Goal: Information Seeking & Learning: Find specific fact

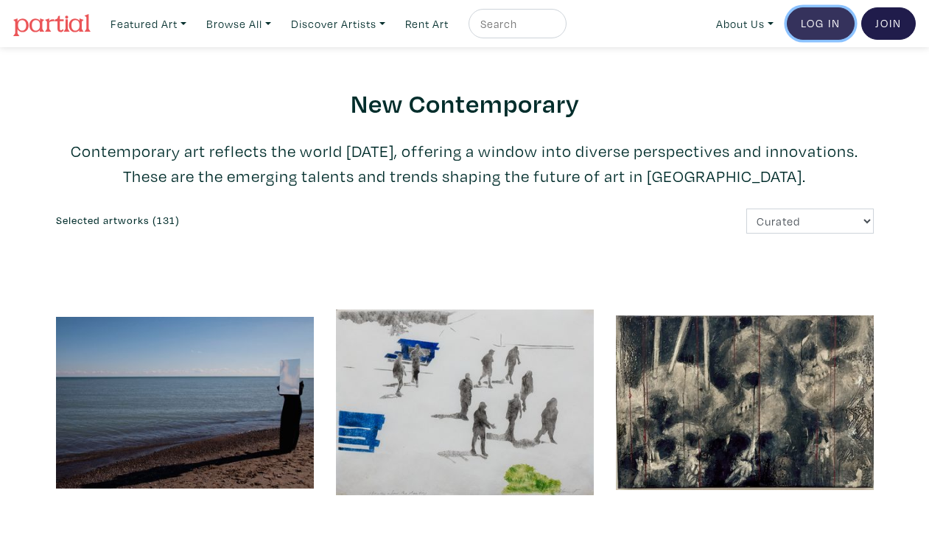
click at [814, 21] on link "Log In" at bounding box center [821, 23] width 68 height 32
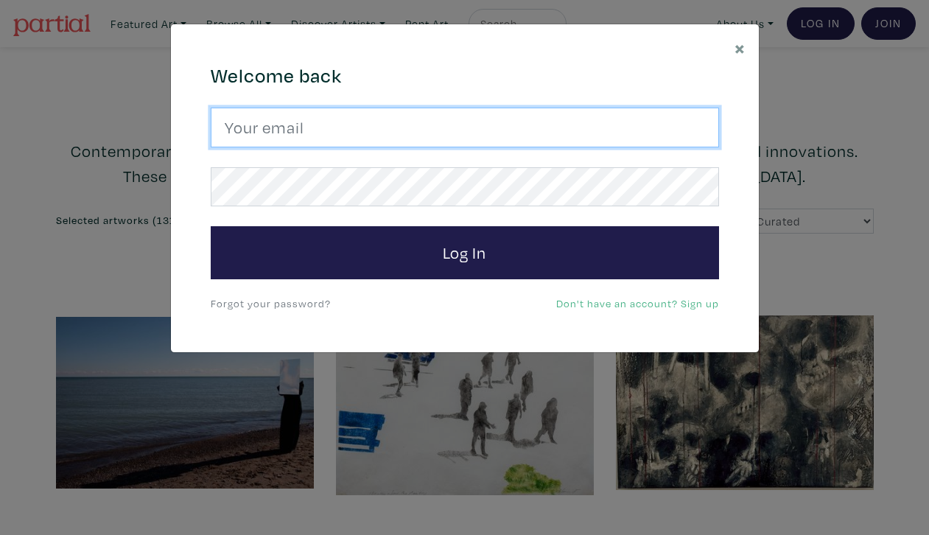
click at [363, 135] on input "email" at bounding box center [465, 128] width 508 height 40
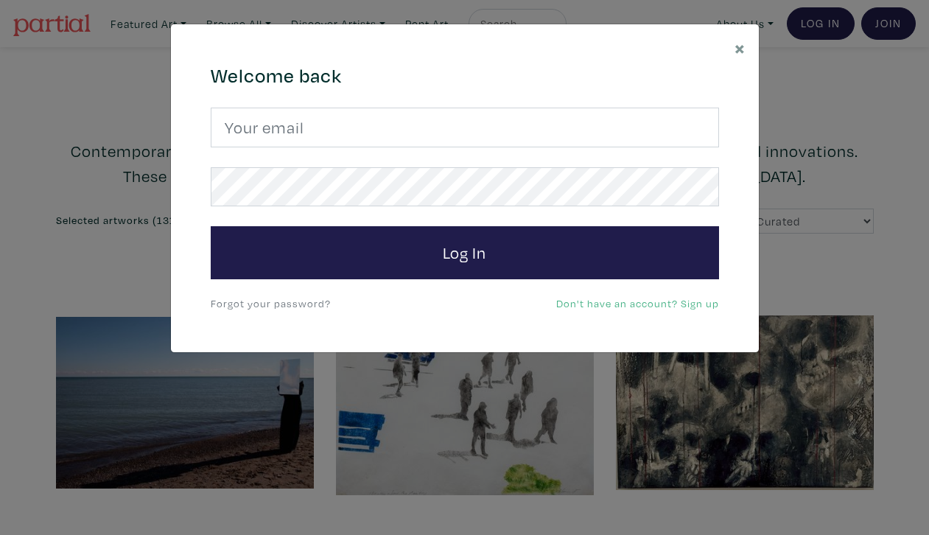
type input "contact@lynnesaintonge.ca"
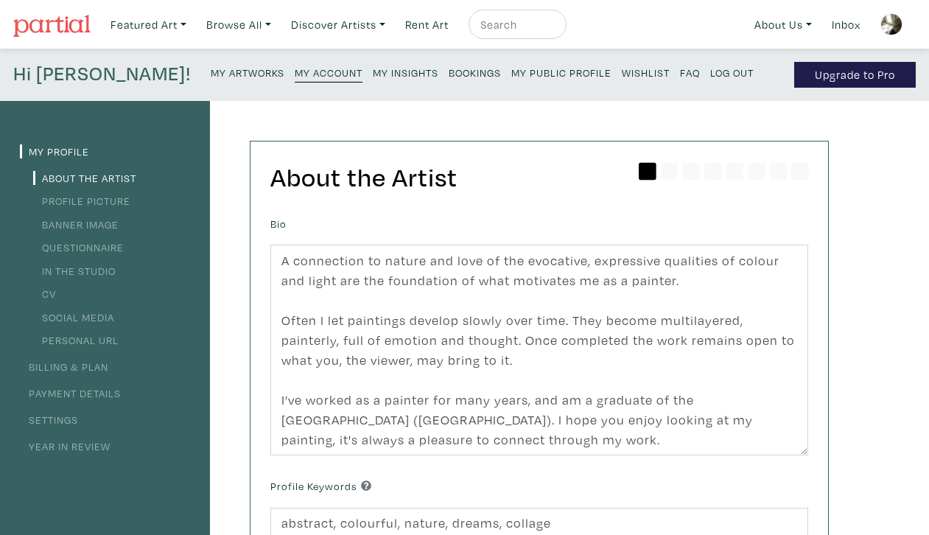
click at [211, 70] on small "My Artworks" at bounding box center [248, 73] width 74 height 14
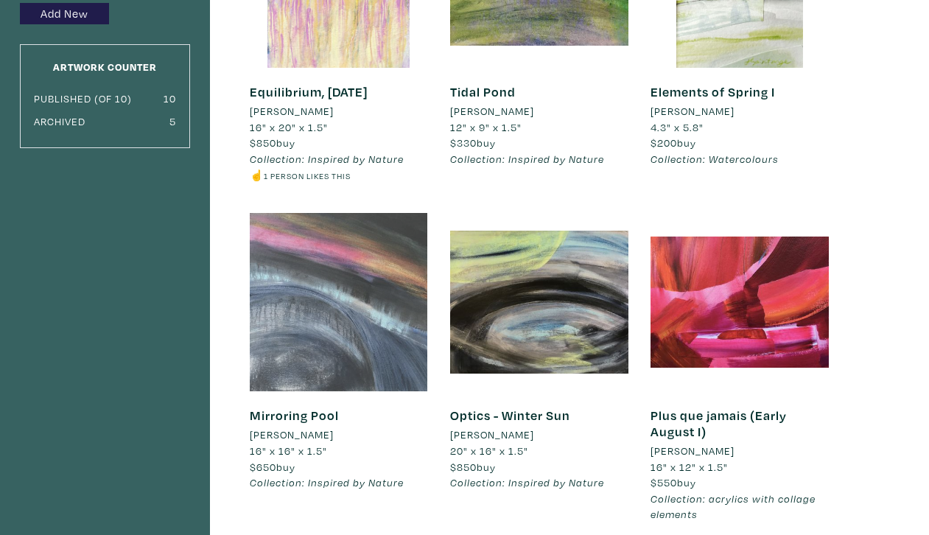
scroll to position [262, 0]
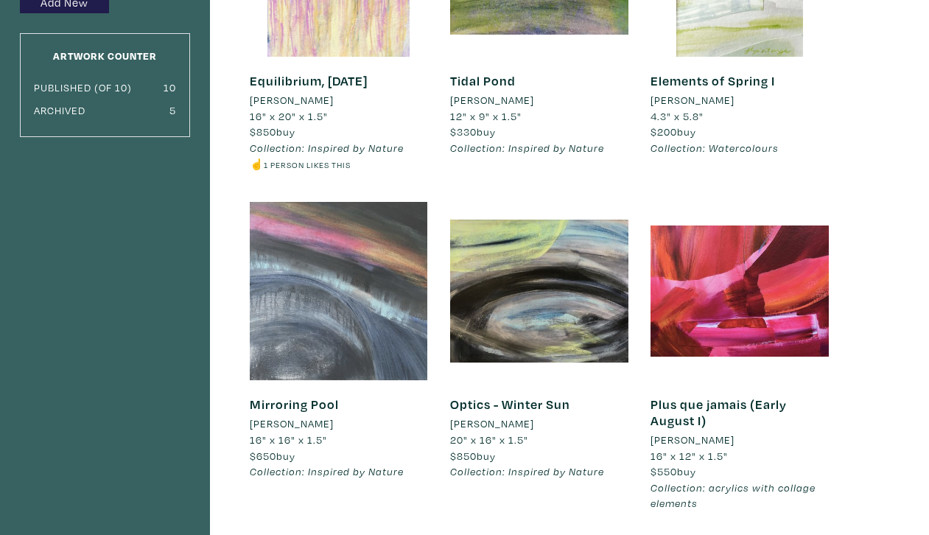
click at [286, 315] on div at bounding box center [339, 291] width 178 height 178
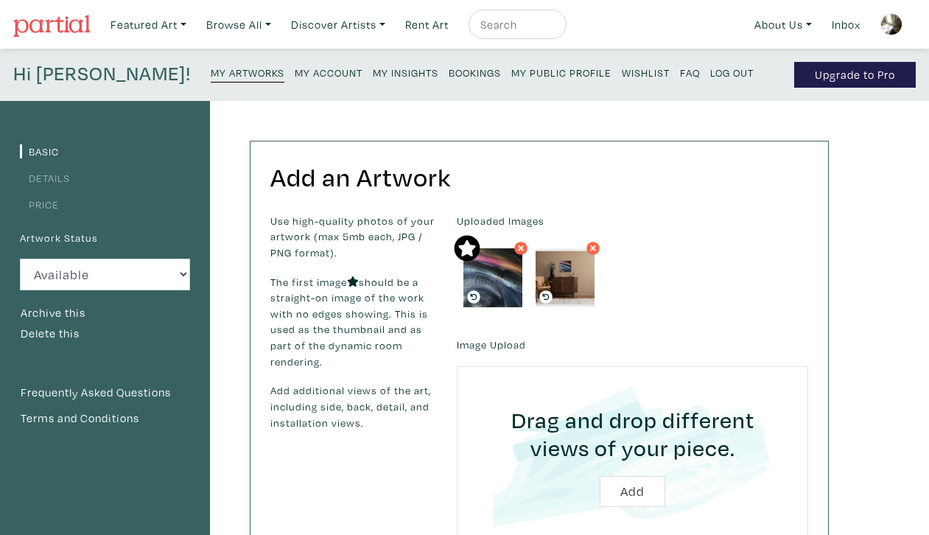
click at [67, 238] on label "Artwork Status" at bounding box center [59, 238] width 78 height 16
click at [178, 275] on select "Available Sold Rented Unavailable (other reason)" at bounding box center [105, 274] width 170 height 32
select select "0"
click at [20, 258] on select "Available Sold Rented Unavailable (other reason)" at bounding box center [105, 274] width 170 height 32
click at [69, 331] on button "Delete this" at bounding box center [50, 333] width 60 height 19
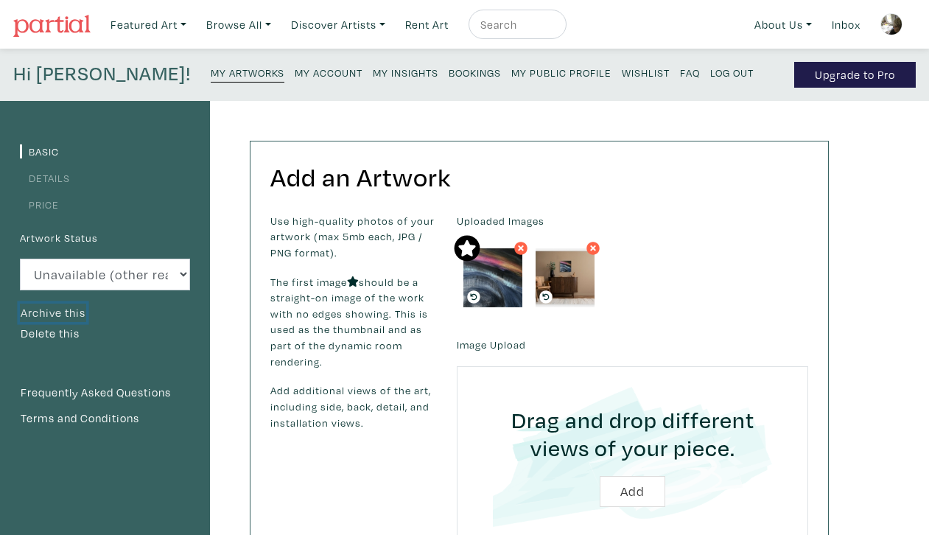
click at [66, 316] on button "Archive this" at bounding box center [53, 312] width 66 height 19
click at [211, 68] on small "My Artworks" at bounding box center [248, 73] width 74 height 14
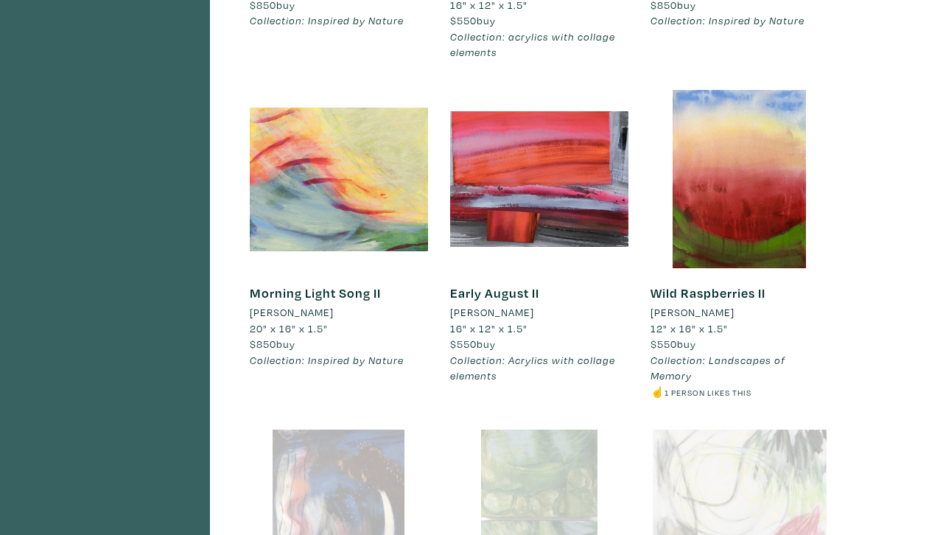
scroll to position [687, 0]
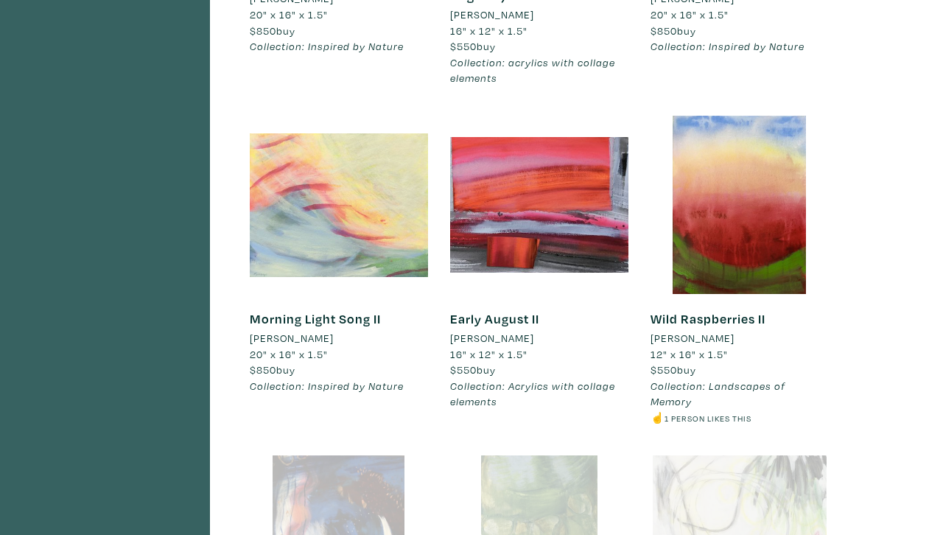
click at [351, 258] on div at bounding box center [339, 205] width 178 height 178
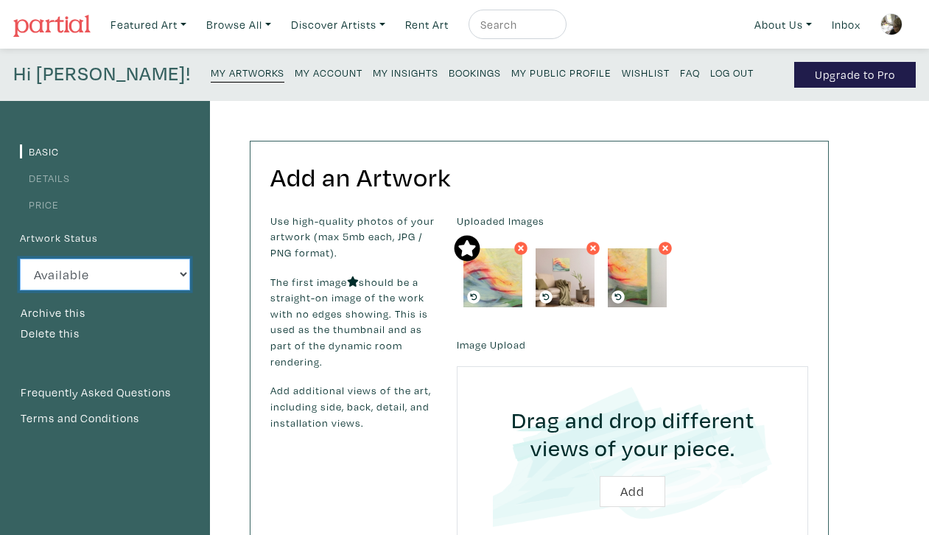
click at [179, 271] on select "Available Sold Rented Unavailable (other reason)" at bounding box center [105, 274] width 170 height 32
select select "0"
click at [20, 258] on select "Available Sold Rented Unavailable (other reason)" at bounding box center [105, 274] width 170 height 32
click at [60, 313] on button "Archive this" at bounding box center [53, 312] width 66 height 19
click at [211, 74] on small "My Artworks" at bounding box center [248, 73] width 74 height 14
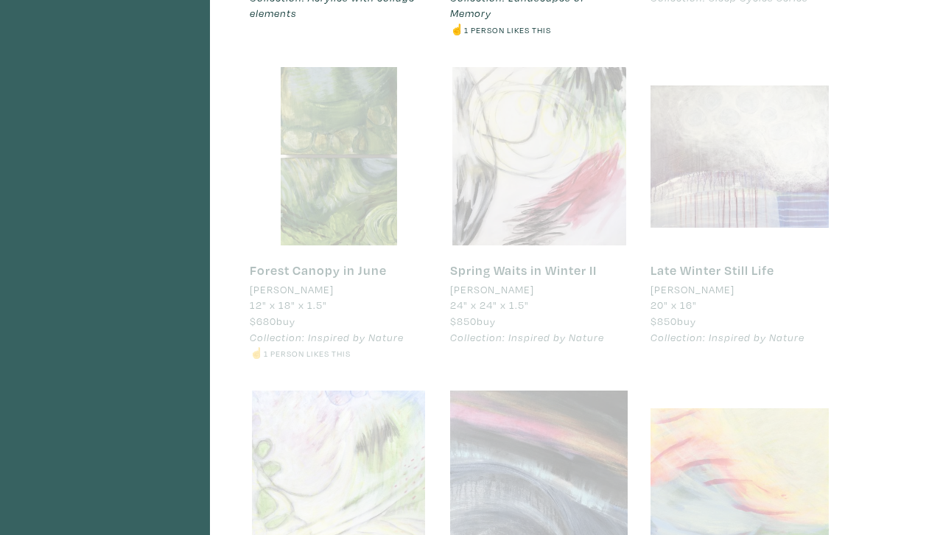
scroll to position [1076, 0]
click at [742, 176] on div at bounding box center [739, 155] width 178 height 178
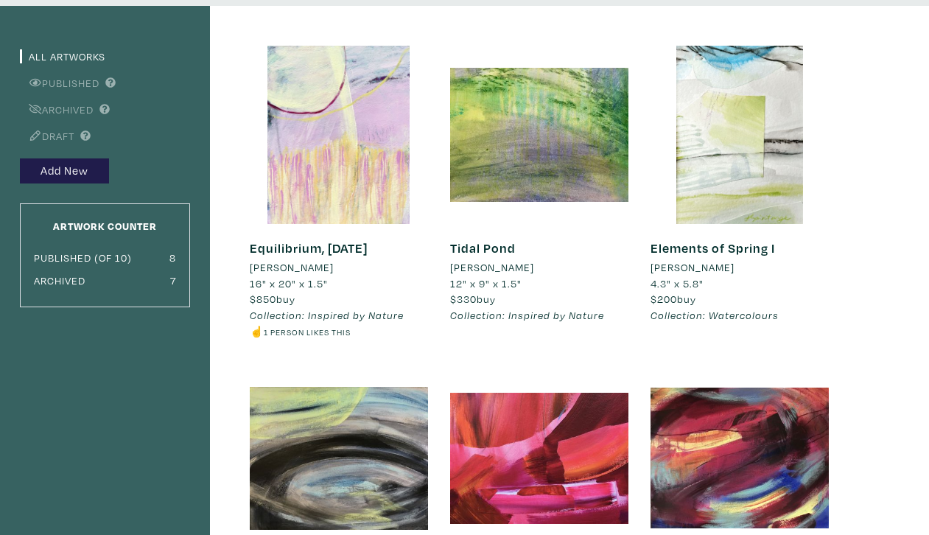
scroll to position [0, 0]
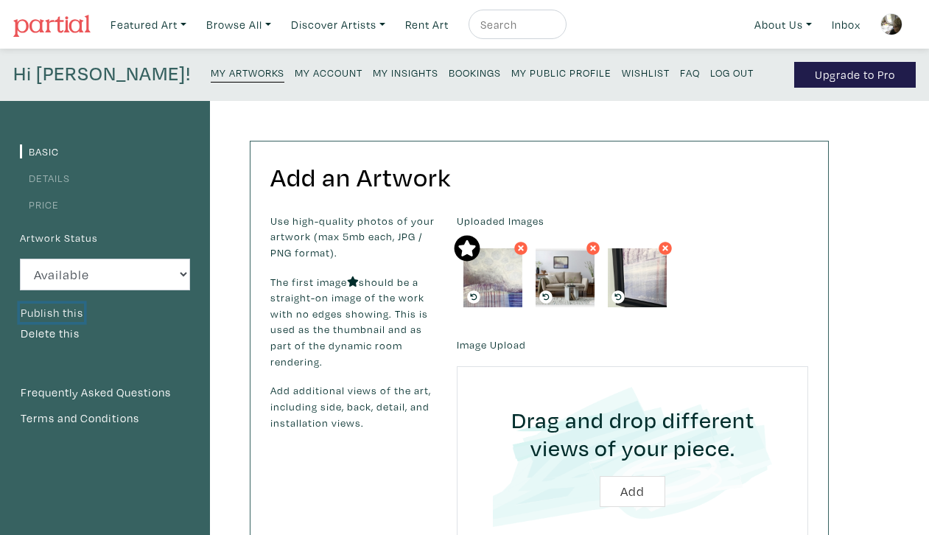
click at [77, 310] on button "Publish this" at bounding box center [52, 312] width 64 height 19
click at [211, 71] on small "My Artworks" at bounding box center [248, 73] width 74 height 14
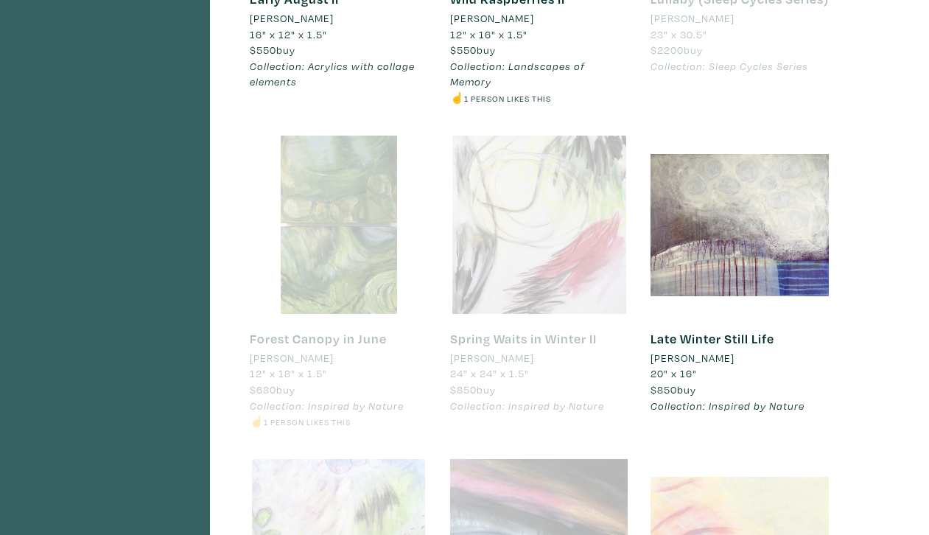
scroll to position [993, 0]
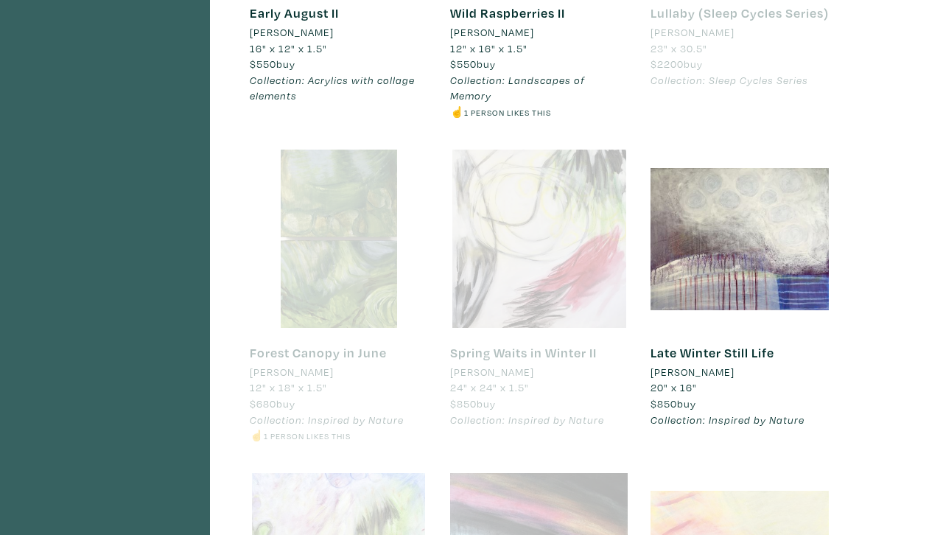
click at [334, 294] on div at bounding box center [339, 238] width 178 height 178
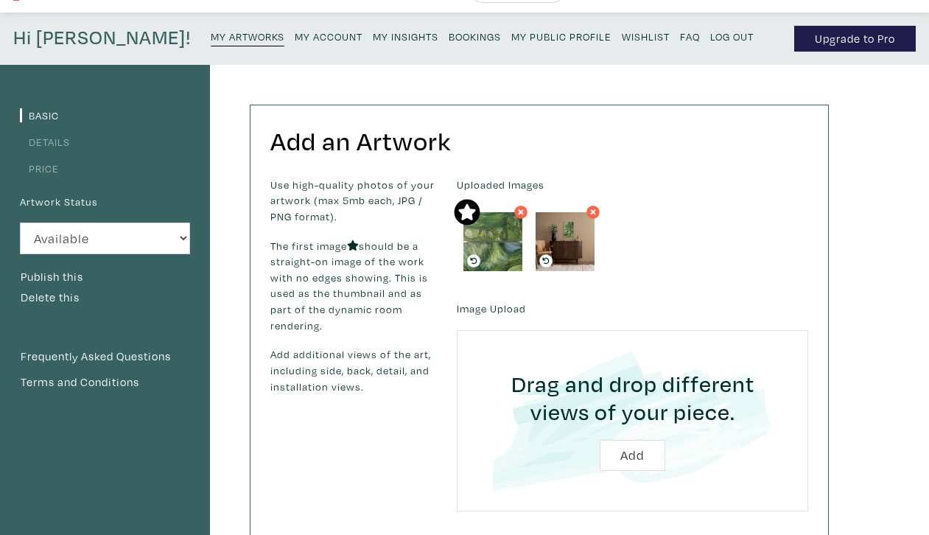
scroll to position [42, 0]
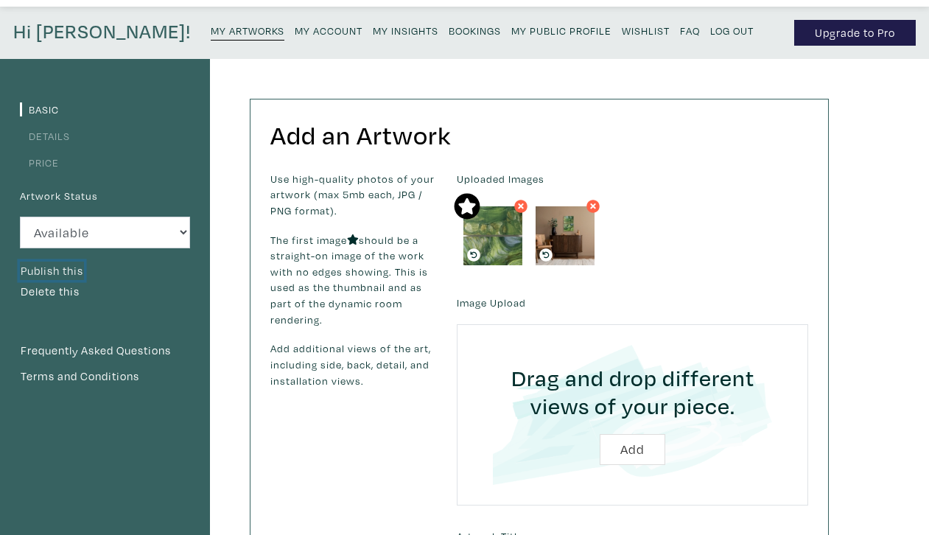
click at [52, 268] on button "Publish this" at bounding box center [52, 270] width 64 height 19
click at [211, 26] on small "My Artworks" at bounding box center [248, 31] width 74 height 14
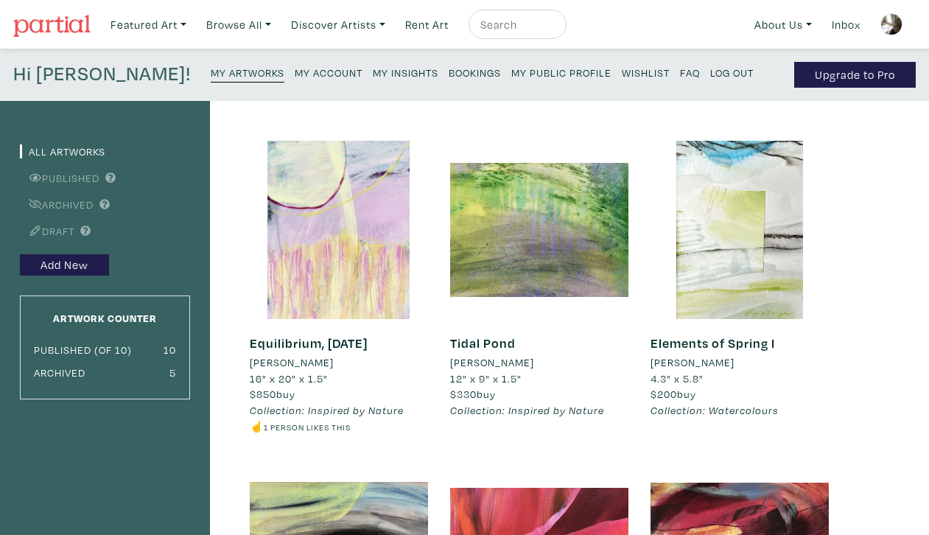
click at [882, 22] on img at bounding box center [891, 24] width 22 height 22
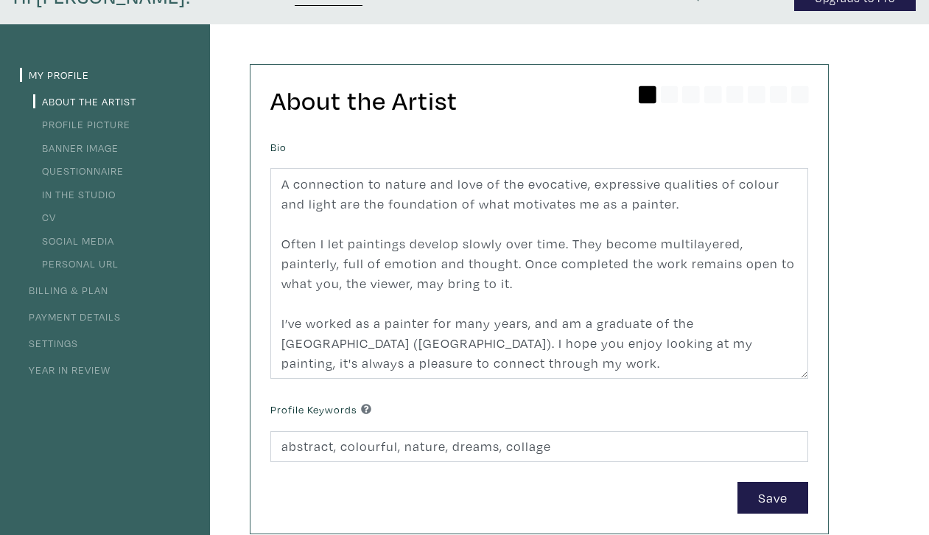
scroll to position [89, 0]
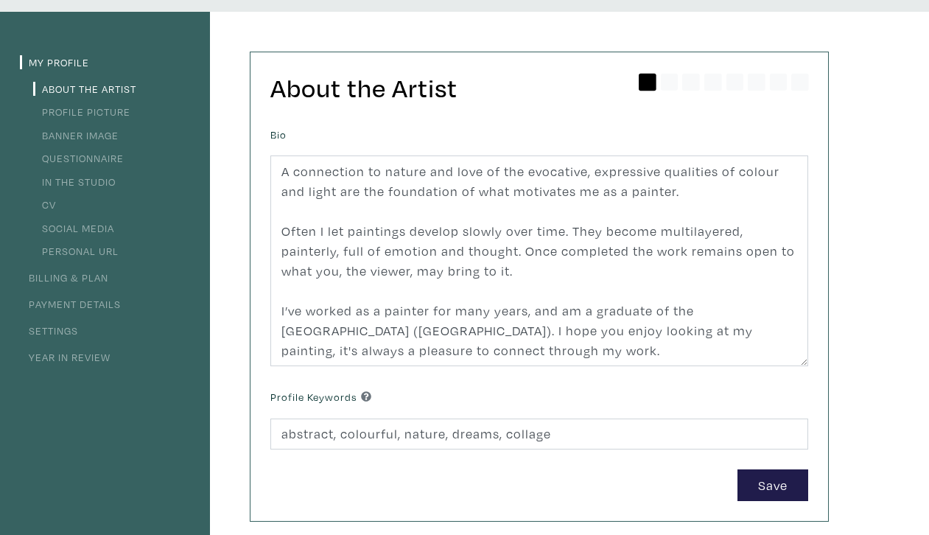
click at [54, 362] on link "Year in Review" at bounding box center [65, 357] width 91 height 14
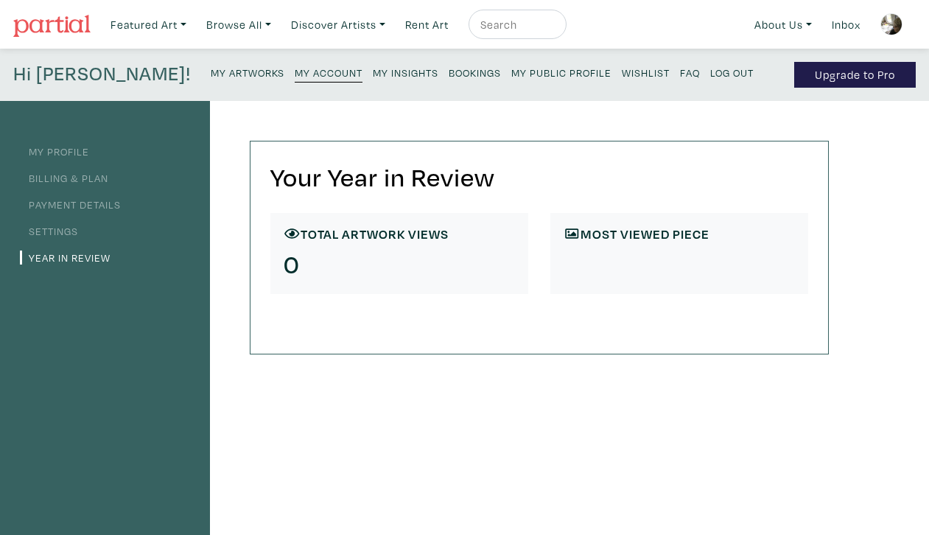
click at [211, 70] on small "My Artworks" at bounding box center [248, 73] width 74 height 14
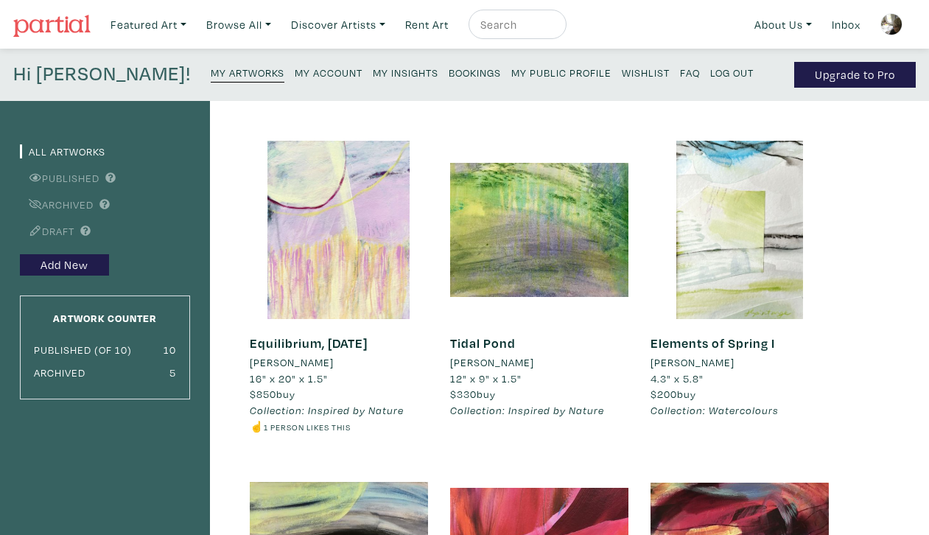
click at [887, 28] on img at bounding box center [891, 24] width 22 height 22
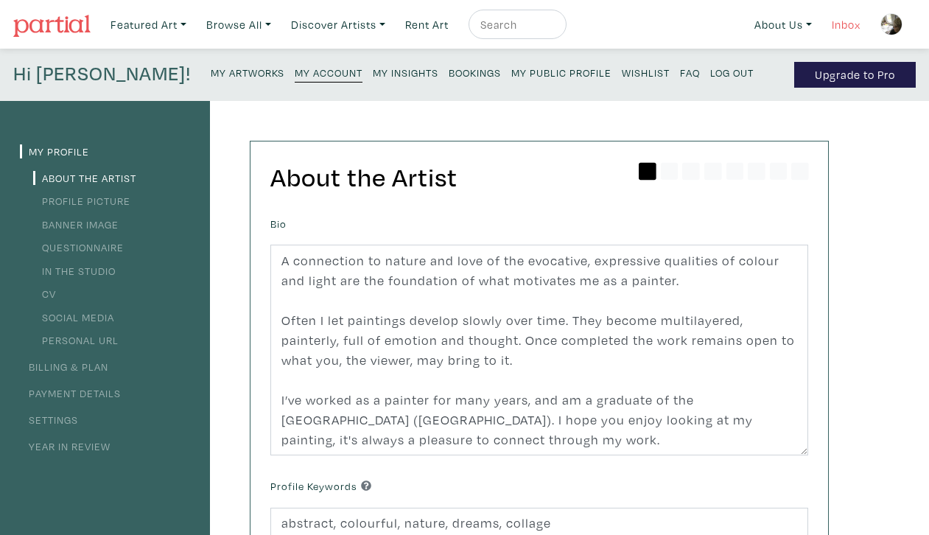
click at [842, 24] on link "Inbox" at bounding box center [846, 25] width 42 height 30
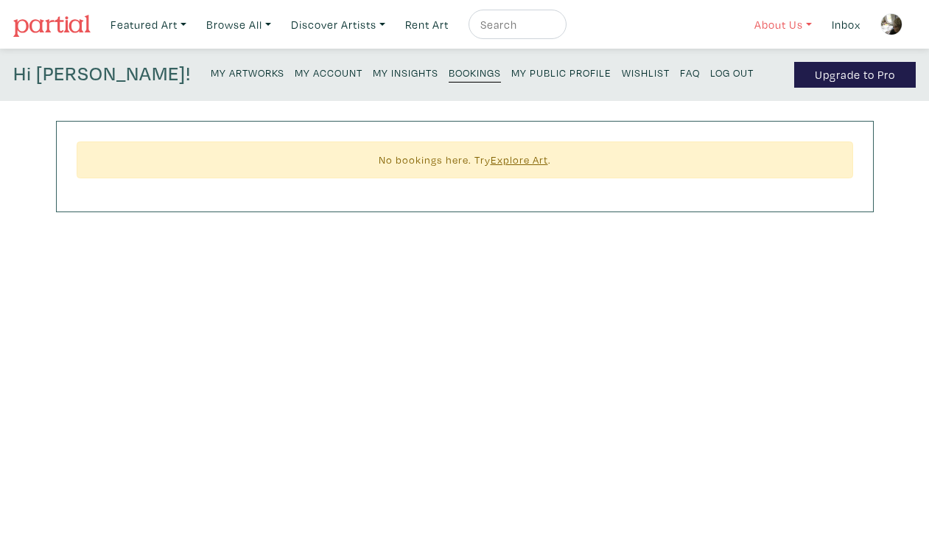
click at [773, 27] on link "About Us" at bounding box center [782, 25] width 71 height 30
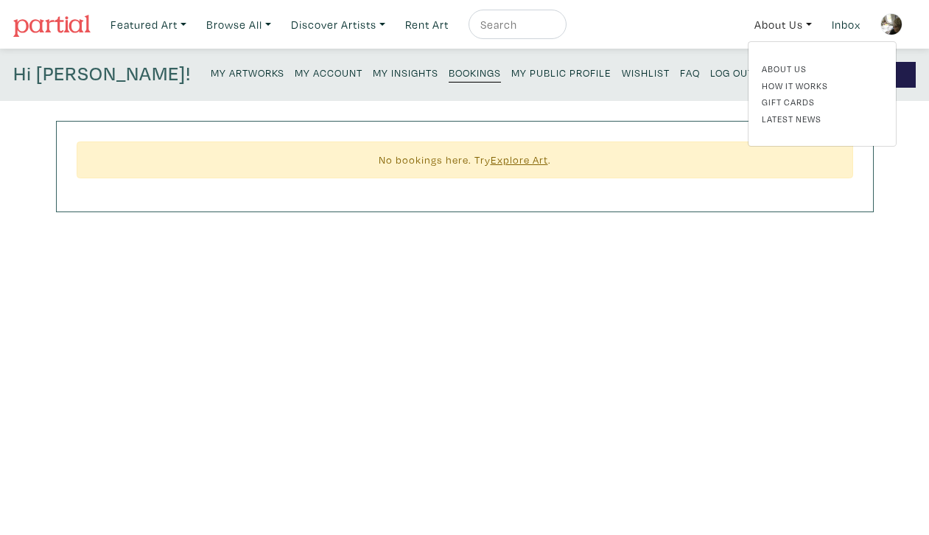
click at [893, 21] on img at bounding box center [891, 24] width 22 height 22
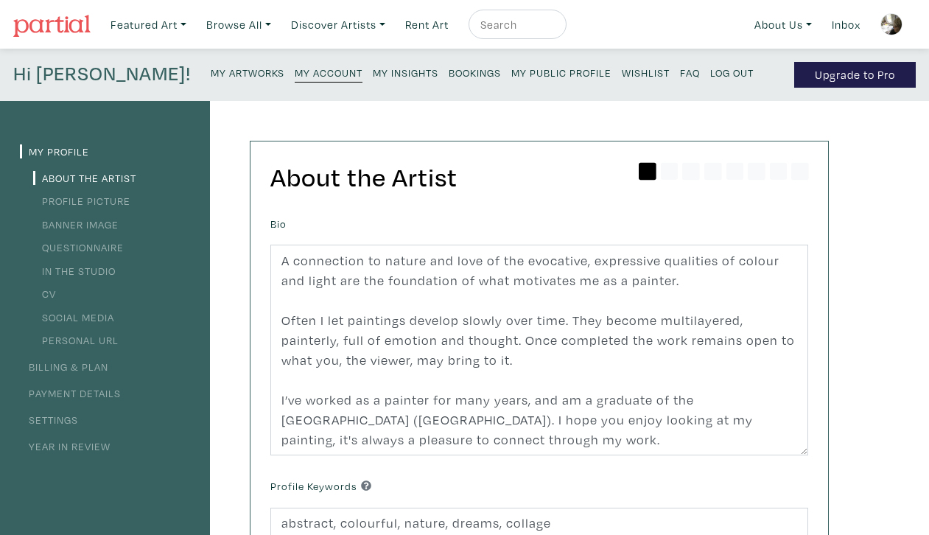
click at [68, 314] on link "Social Media" at bounding box center [73, 317] width 81 height 14
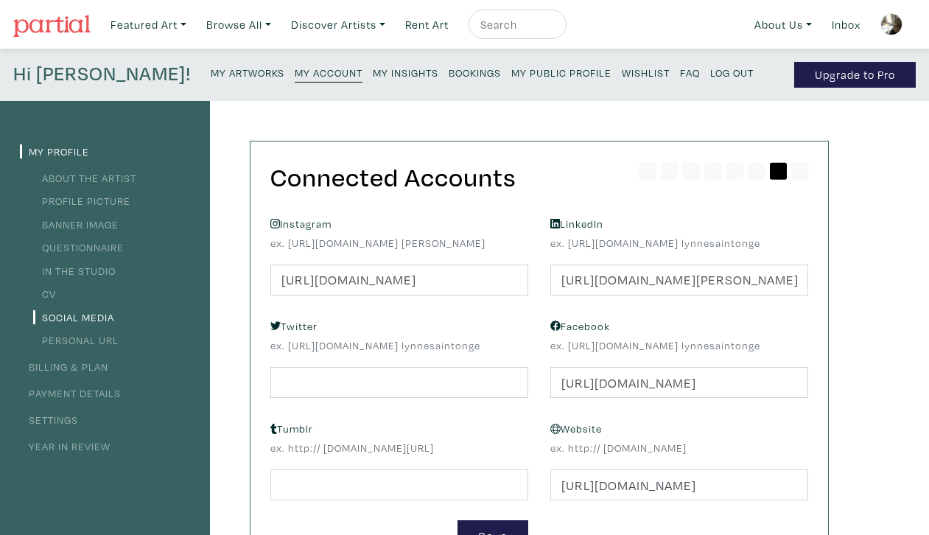
click at [77, 23] on img at bounding box center [51, 26] width 77 height 22
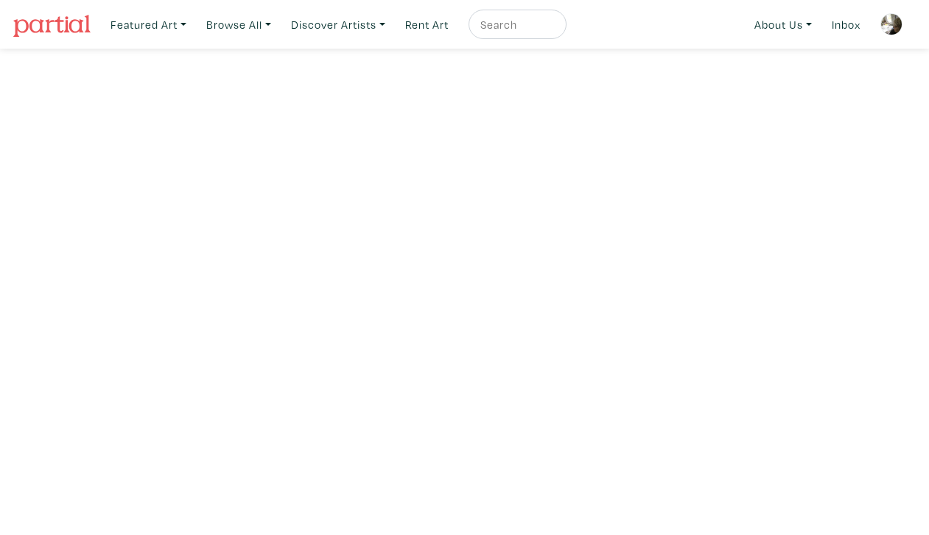
click at [887, 24] on img at bounding box center [891, 24] width 22 height 22
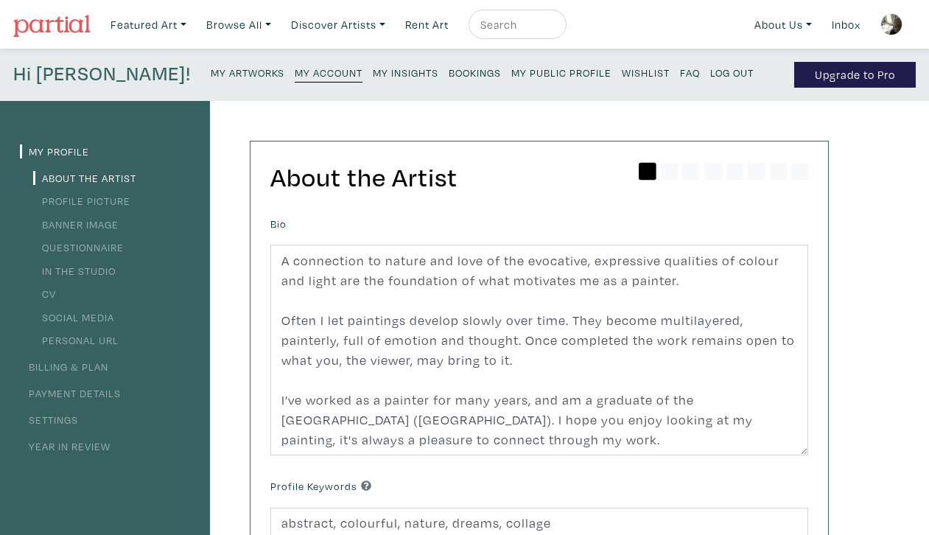
click at [710, 71] on small "Log Out" at bounding box center [731, 73] width 43 height 14
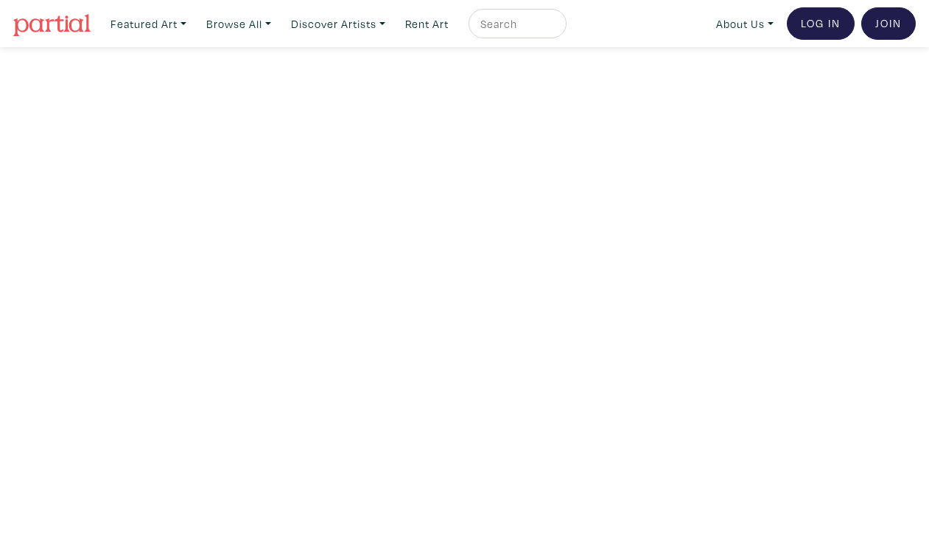
click at [535, 20] on input "text" at bounding box center [516, 24] width 74 height 18
type input "[PERSON_NAME]"
click at [555, 28] on button "submit" at bounding box center [555, 28] width 0 height 0
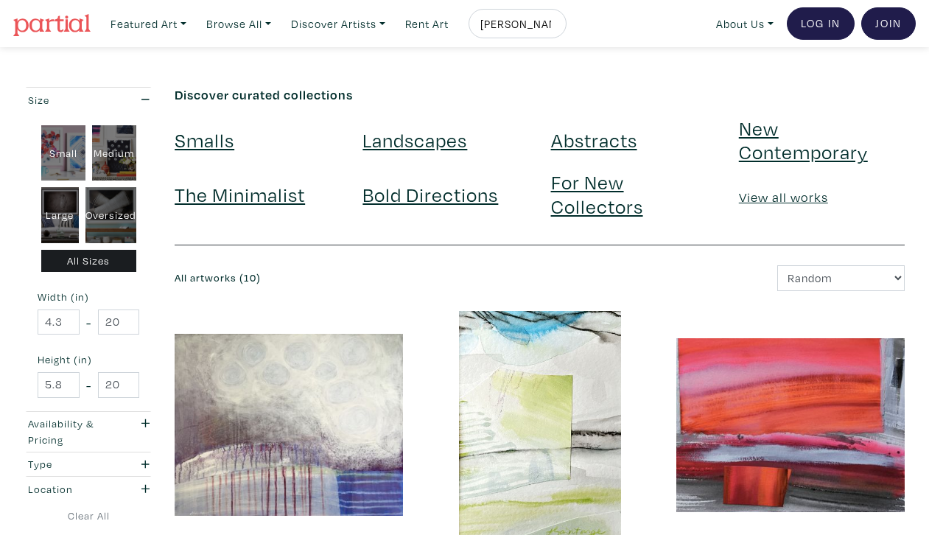
click at [54, 22] on img at bounding box center [51, 25] width 77 height 22
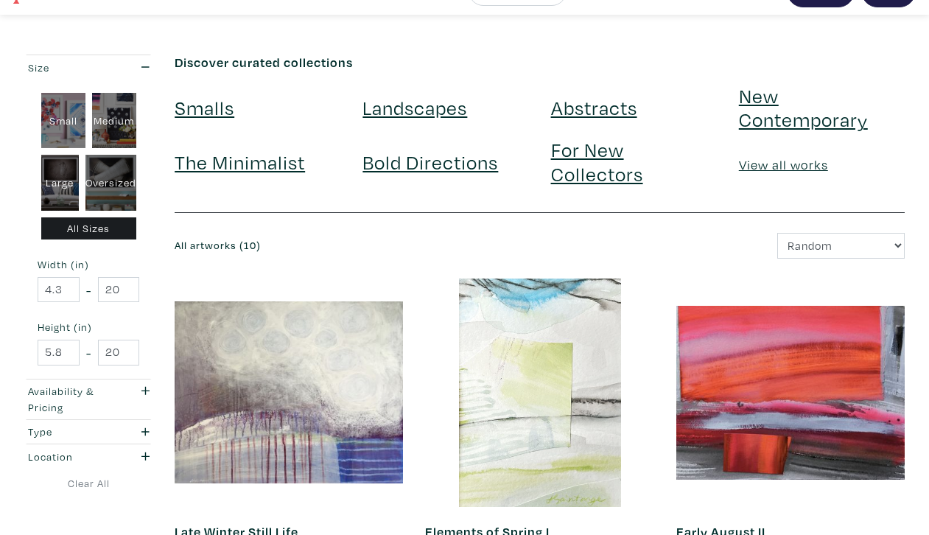
scroll to position [41, 0]
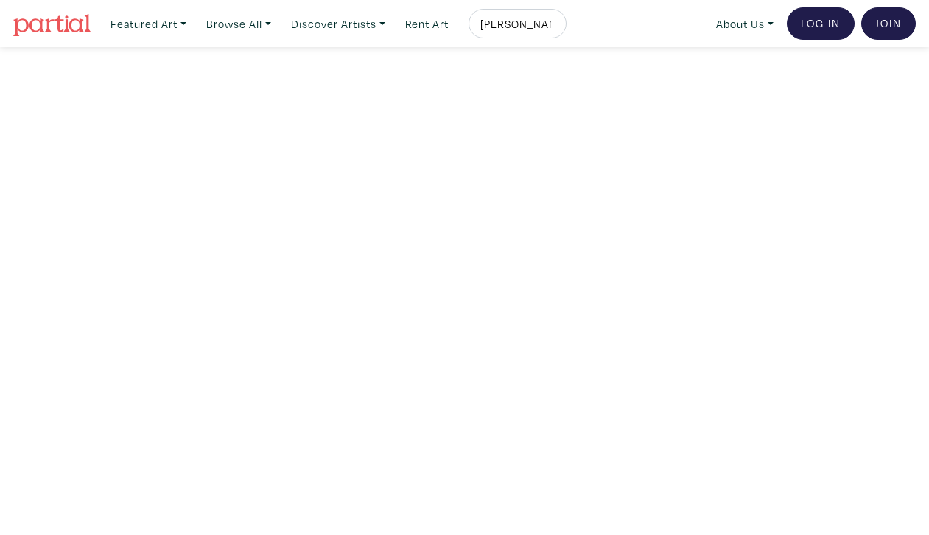
click at [519, 22] on input "[PERSON_NAME]" at bounding box center [516, 24] width 74 height 18
type input "Recently sold"
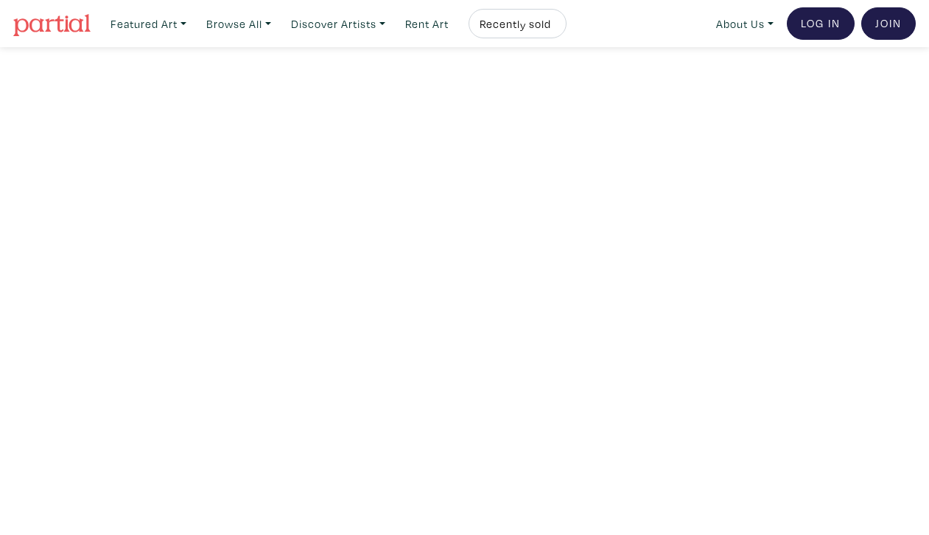
click at [555, 28] on button "submit" at bounding box center [555, 28] width 0 height 0
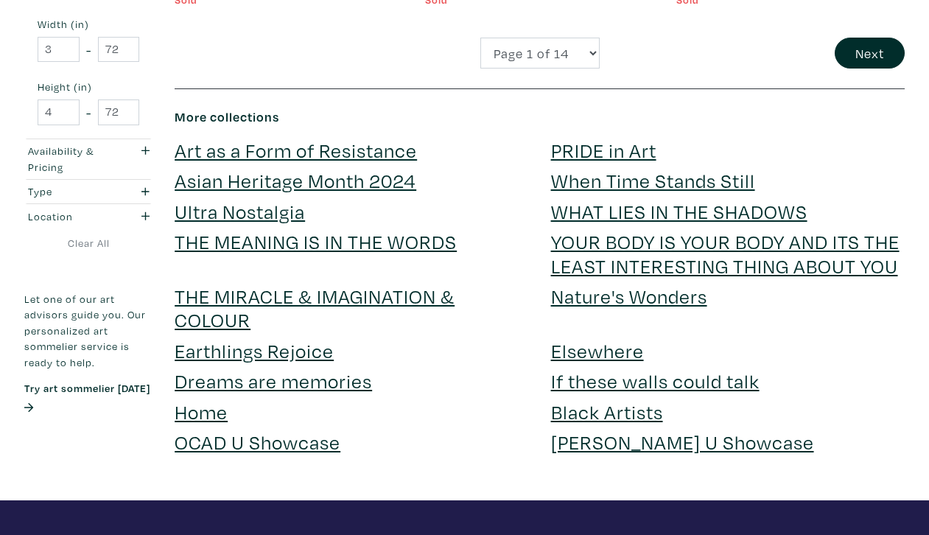
scroll to position [3111, 0]
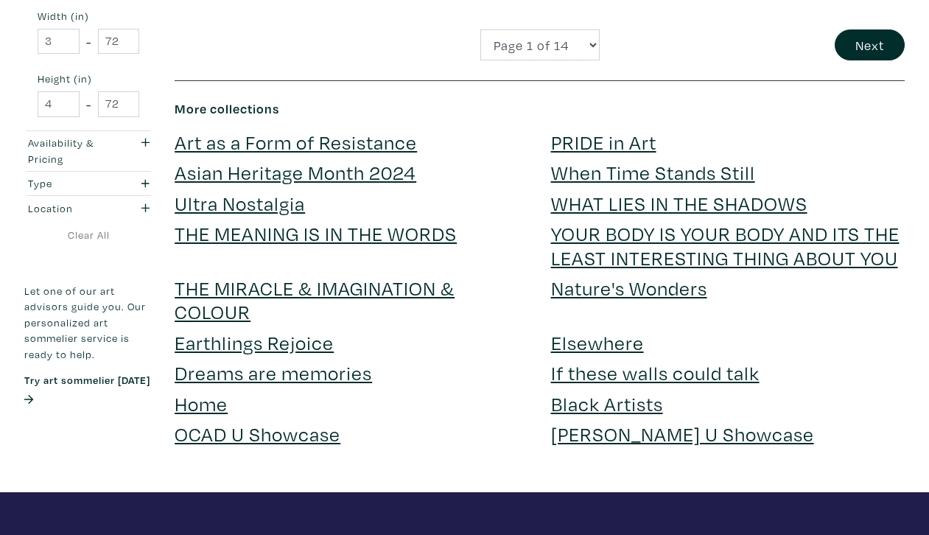
click at [311, 378] on link "Dreams are memories" at bounding box center [273, 372] width 197 height 26
